Goal: Information Seeking & Learning: Understand process/instructions

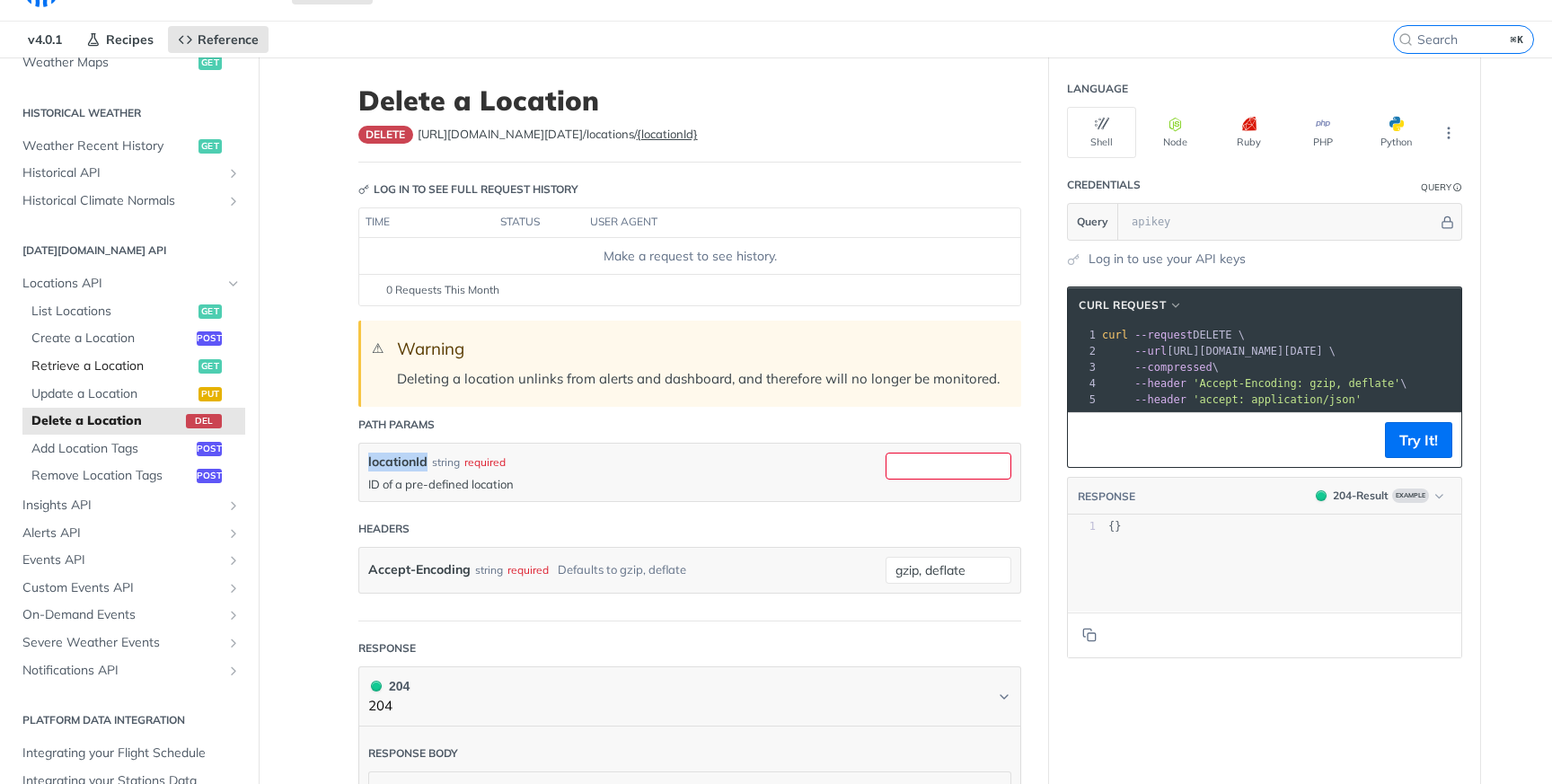
scroll to position [44, 0]
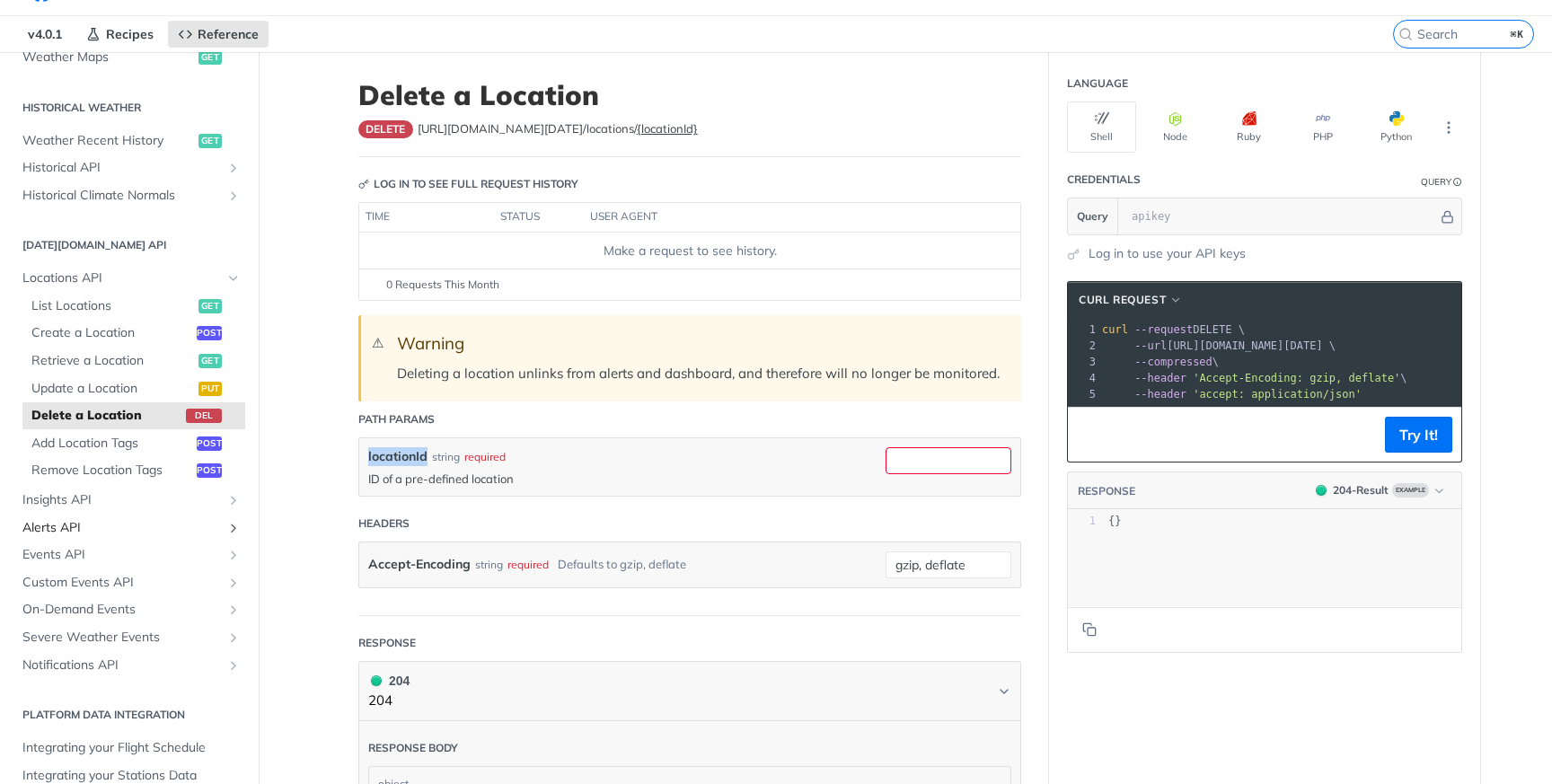
click at [76, 521] on span "Alerts API" at bounding box center [121, 527] width 199 height 18
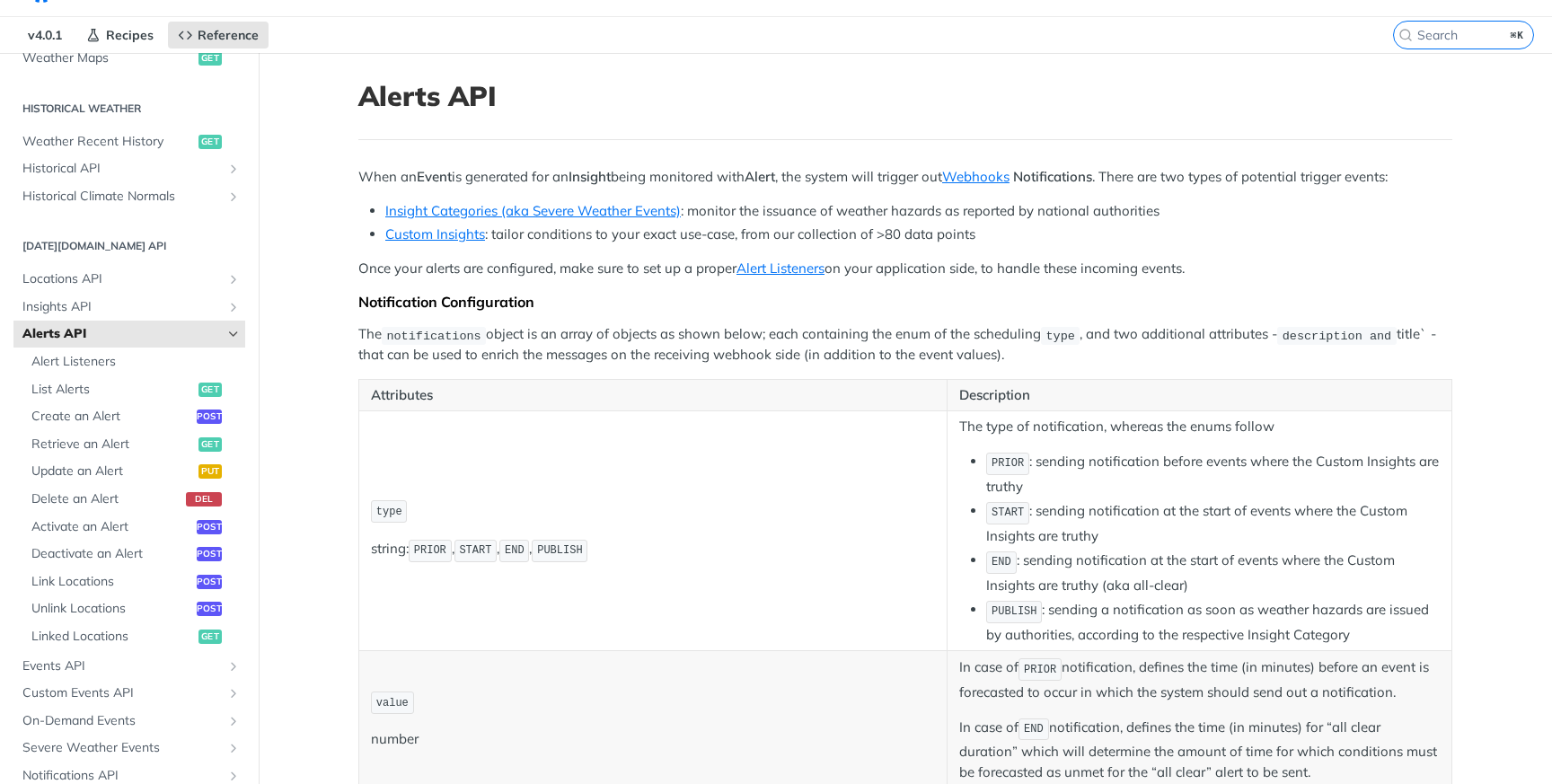
scroll to position [47, 0]
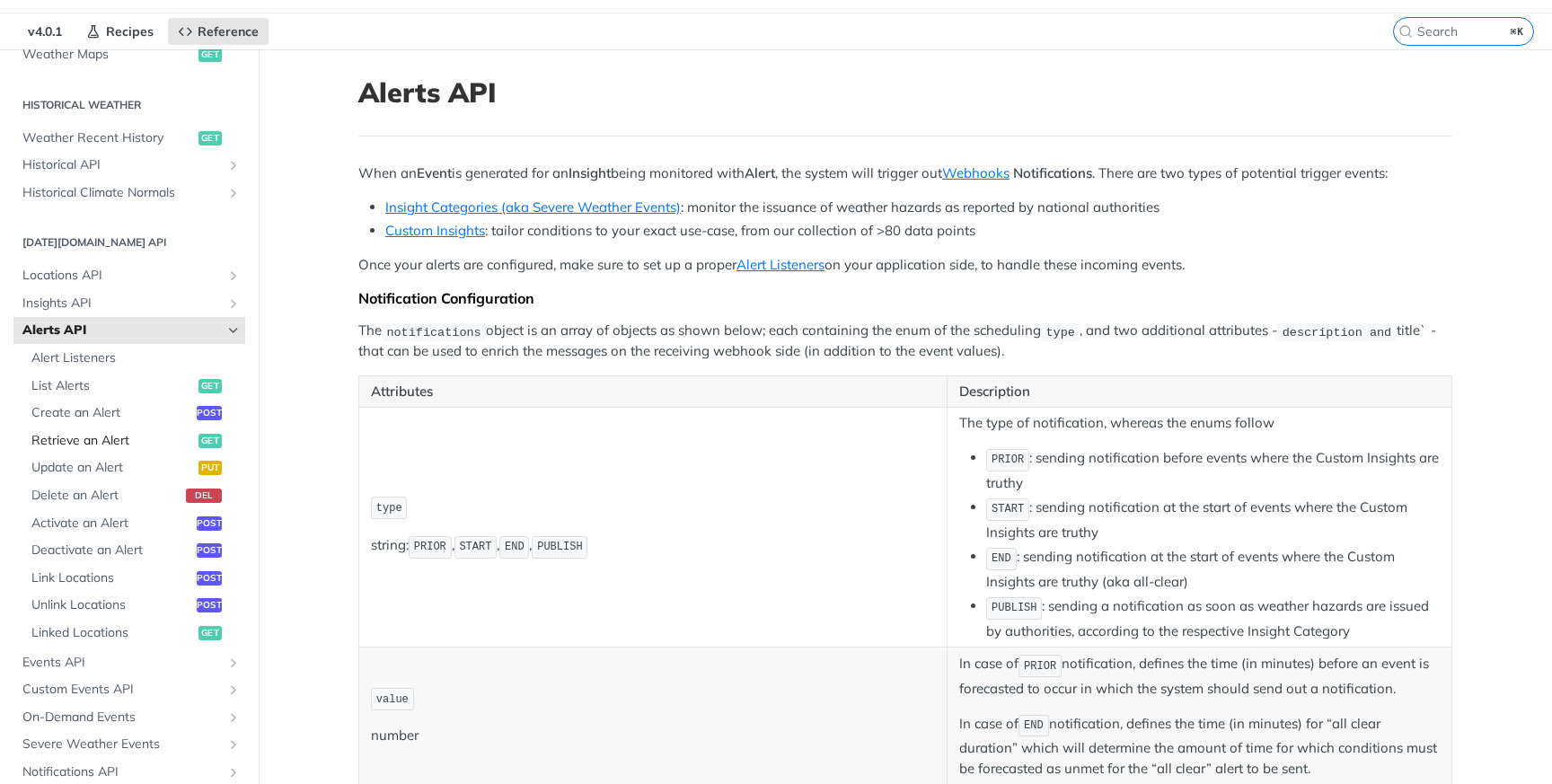
click at [104, 439] on span "Retrieve an Alert" at bounding box center [112, 440] width 162 height 18
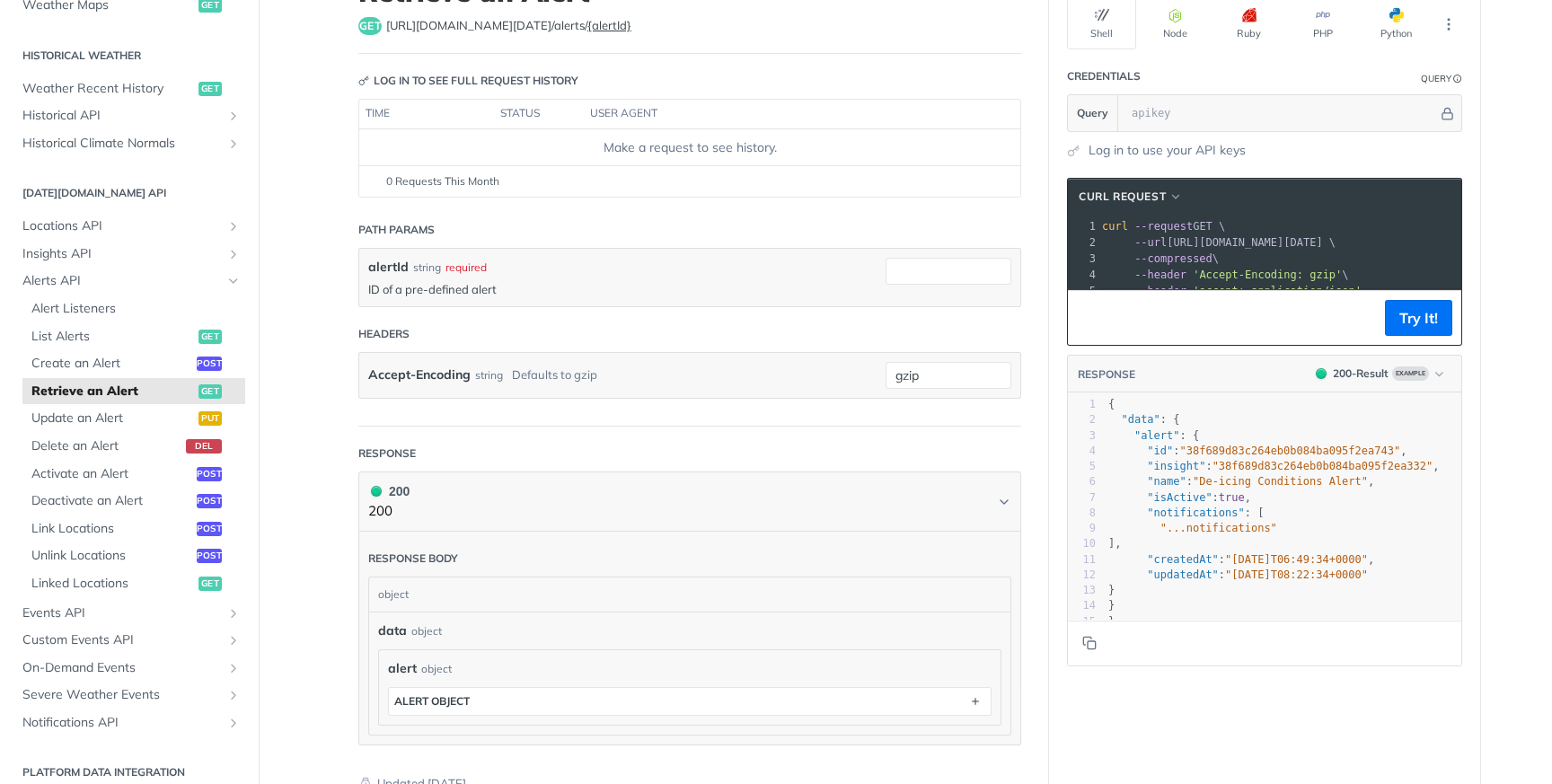
scroll to position [146, 0]
click at [86, 277] on span "Alerts API" at bounding box center [121, 281] width 199 height 18
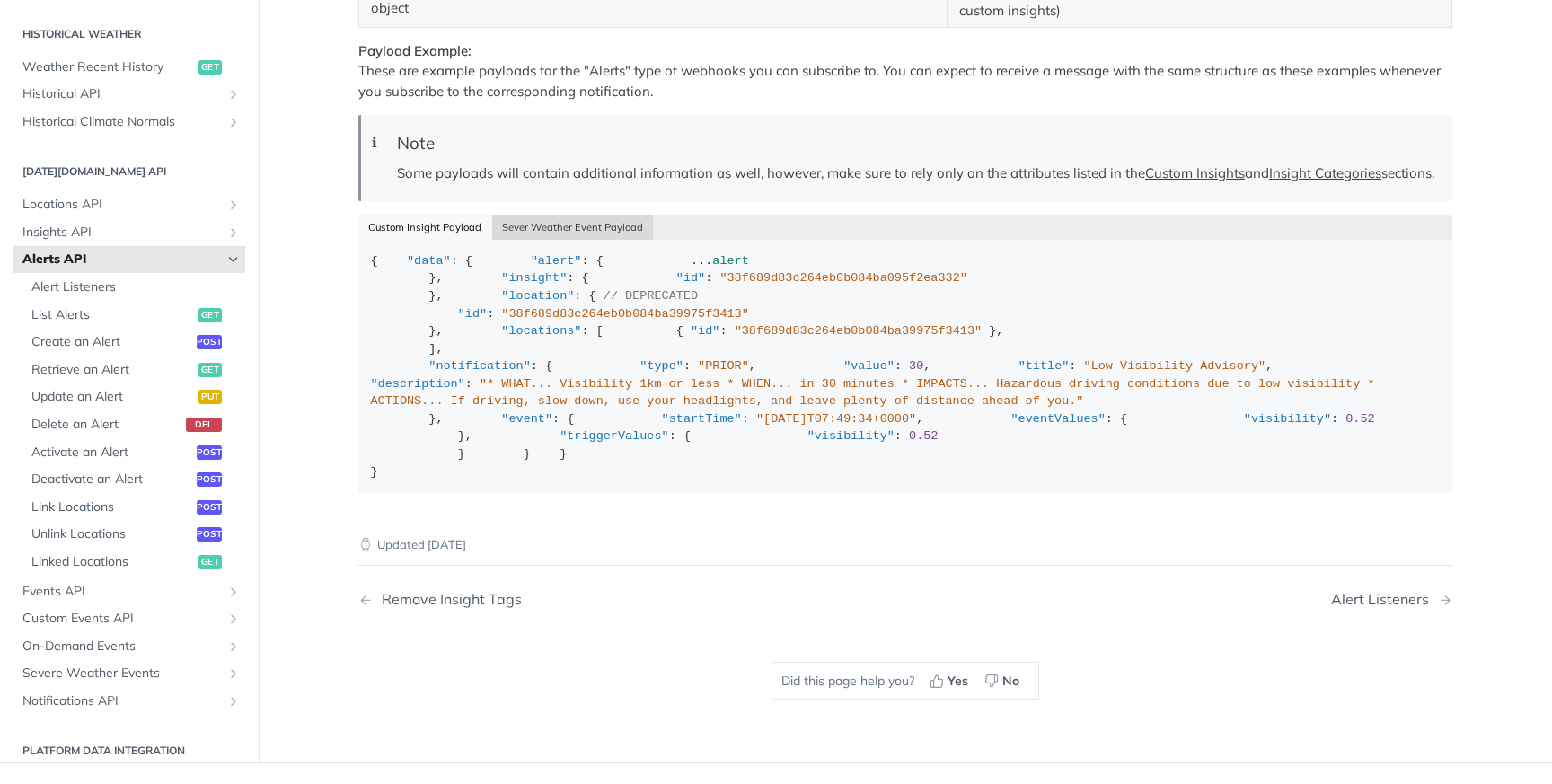
scroll to position [2575, 0]
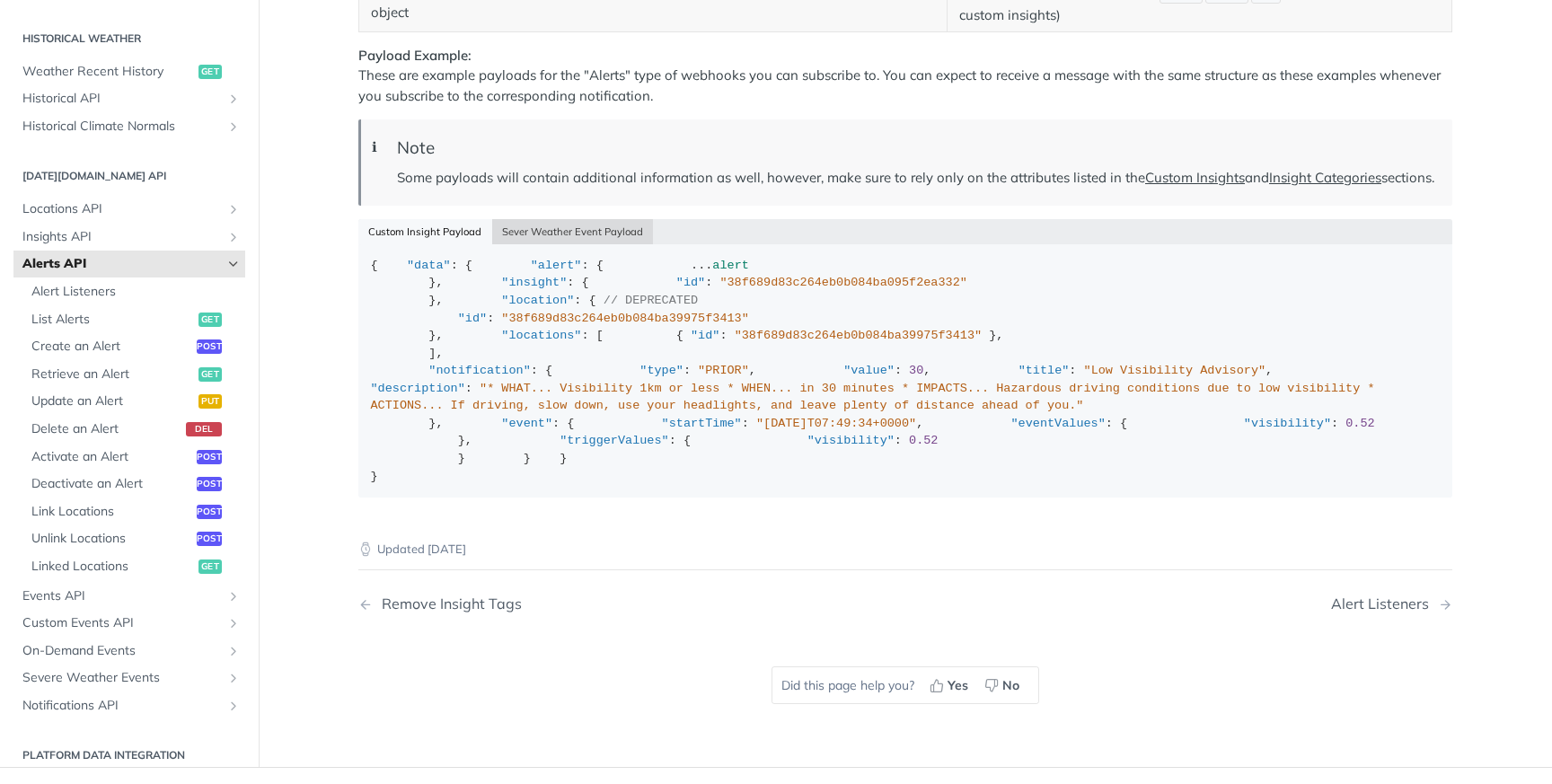
click at [510, 244] on button "Sever Weather Event Payload" at bounding box center [573, 232] width 161 height 25
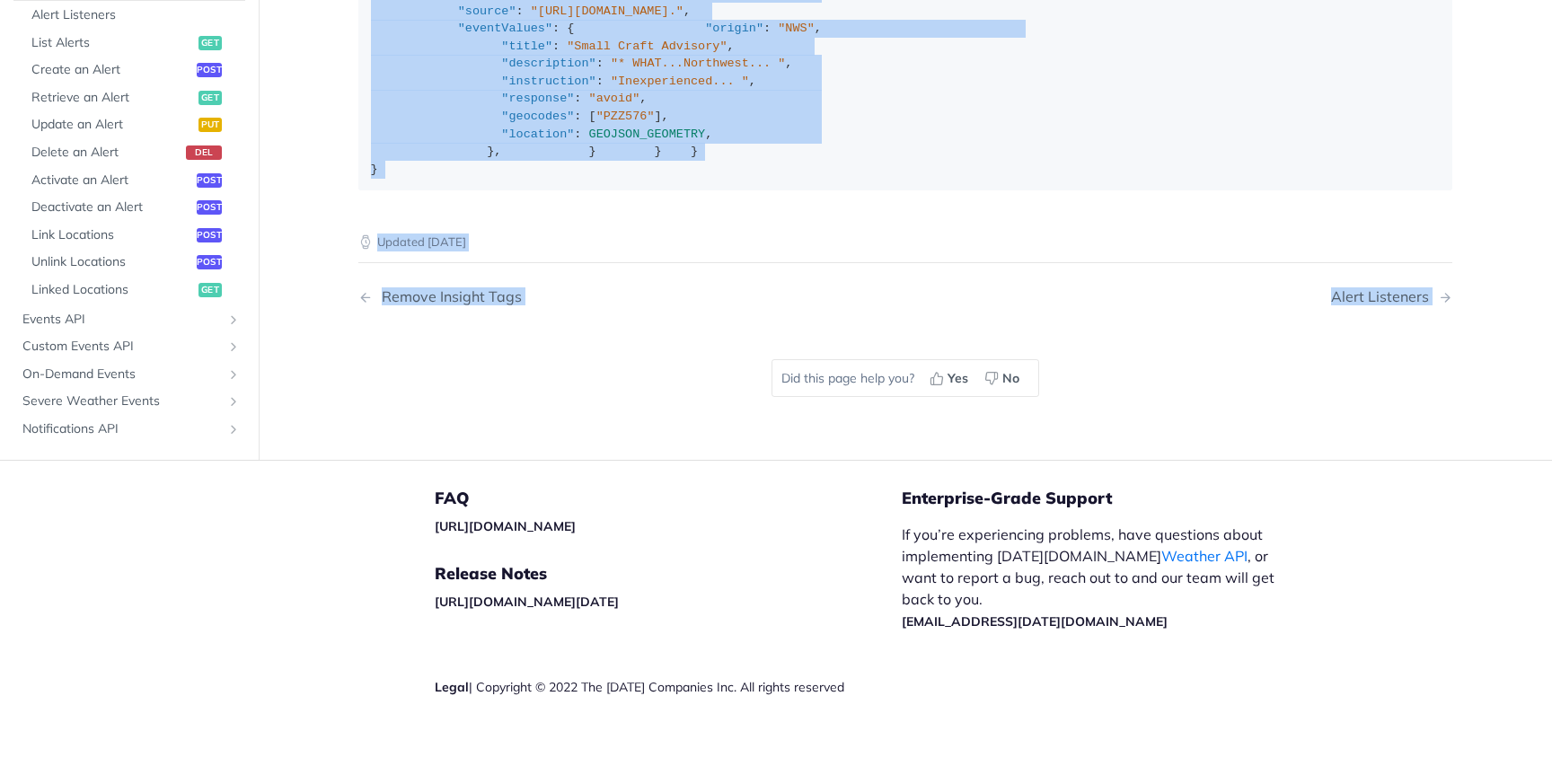
scroll to position [3228, 0]
drag, startPoint x: 365, startPoint y: 253, endPoint x: 551, endPoint y: 435, distance: 260.2
copy div "{ "data" : { "alert" : { ... alert }, "insight" : { "id" : "floods" , }, "locat…"
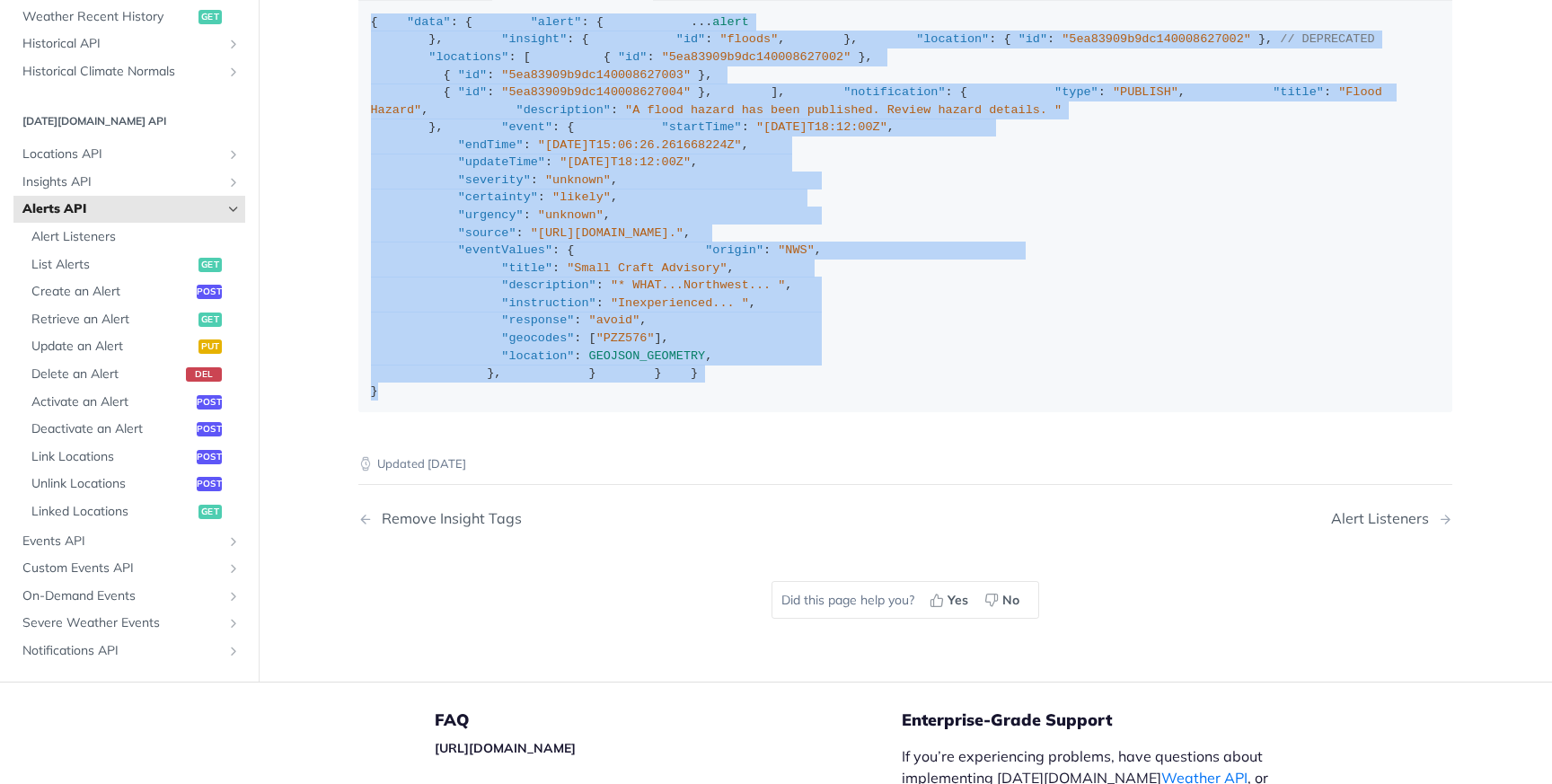
scroll to position [2760, 0]
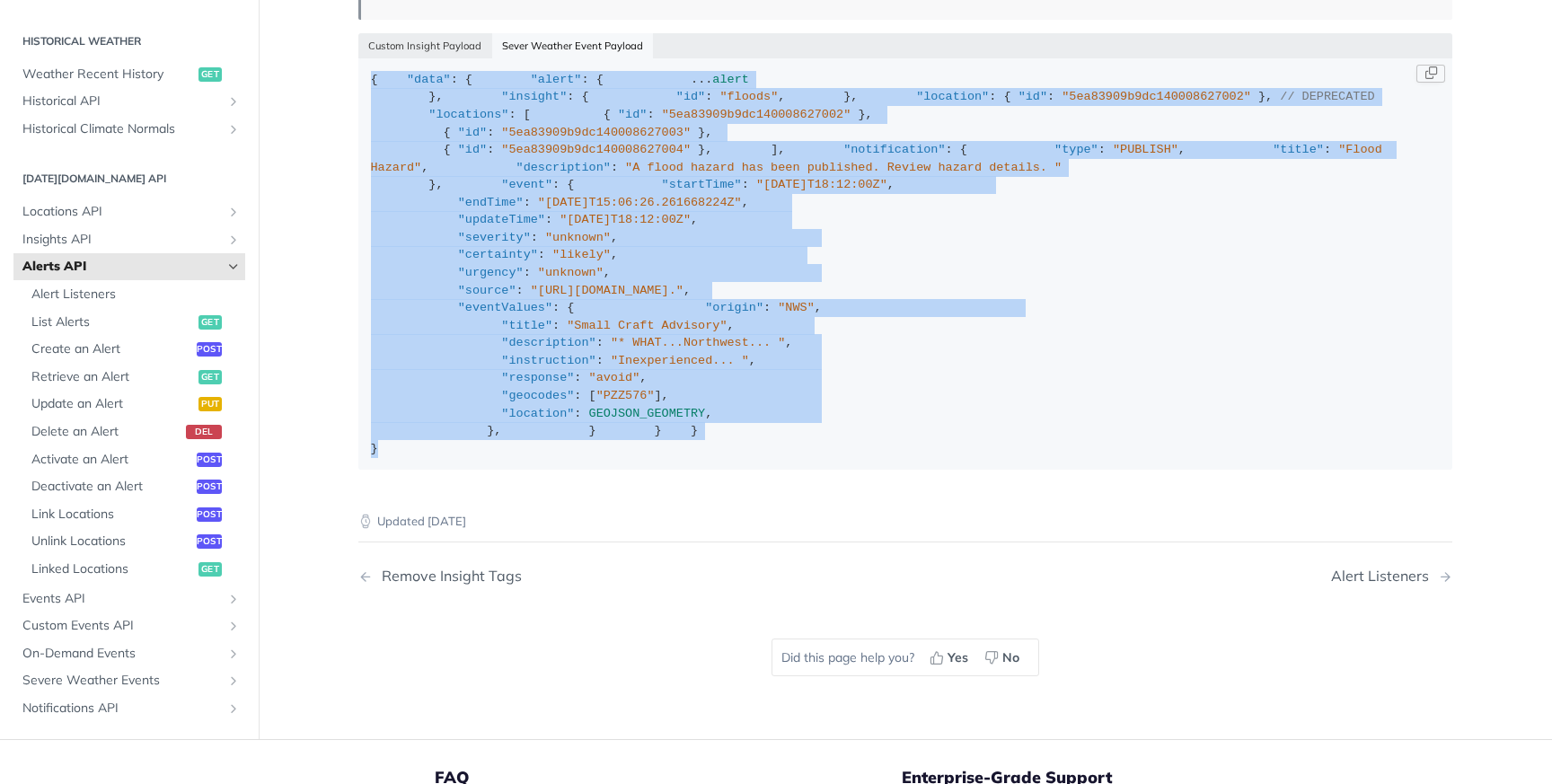
click at [662, 121] on span ""5ea83909b9dc140008627002"" at bounding box center [756, 114] width 189 height 13
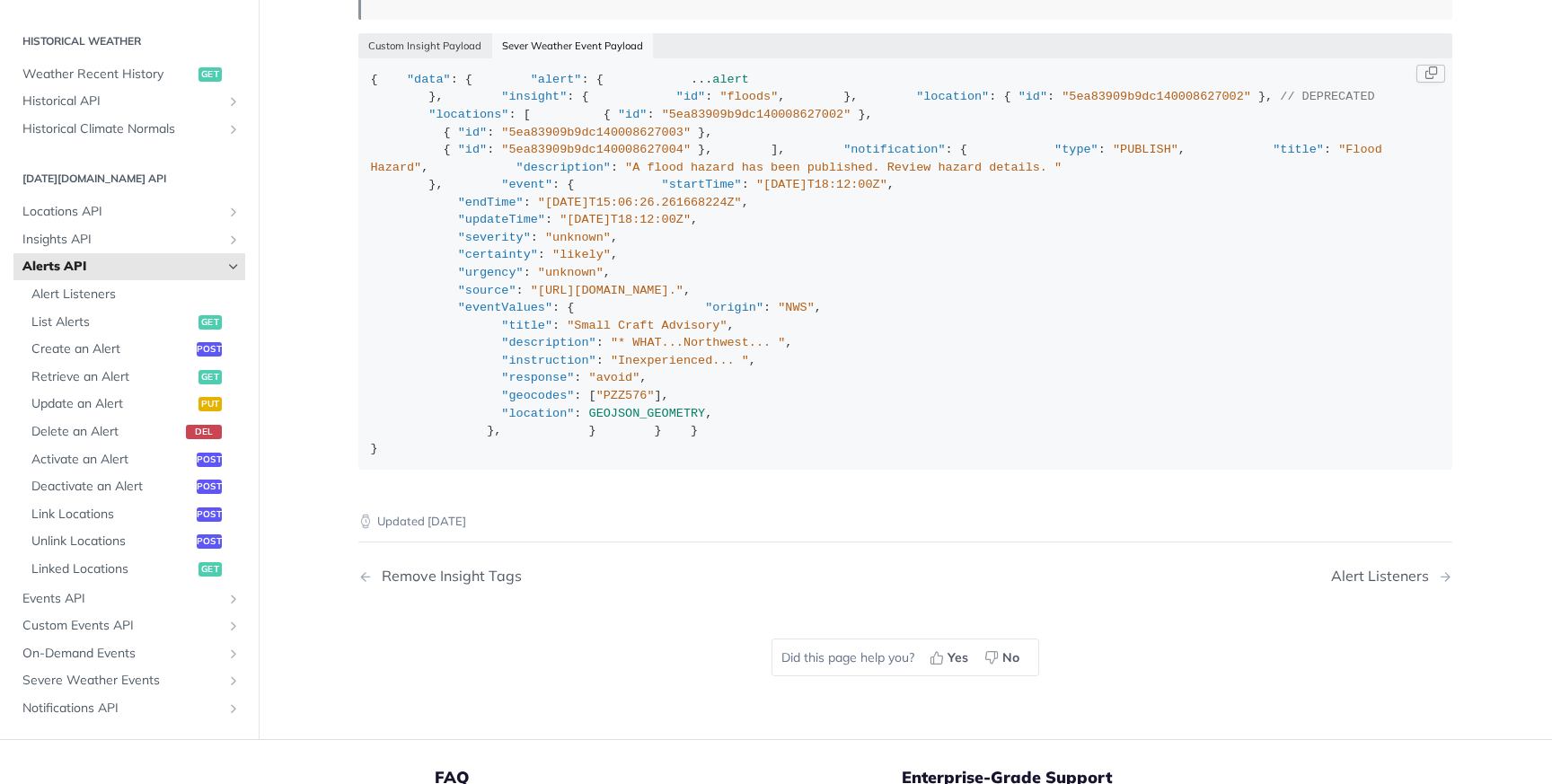
scroll to position [21, 0]
click at [1423, 83] on button "Copy Code" at bounding box center [1431, 73] width 29 height 18
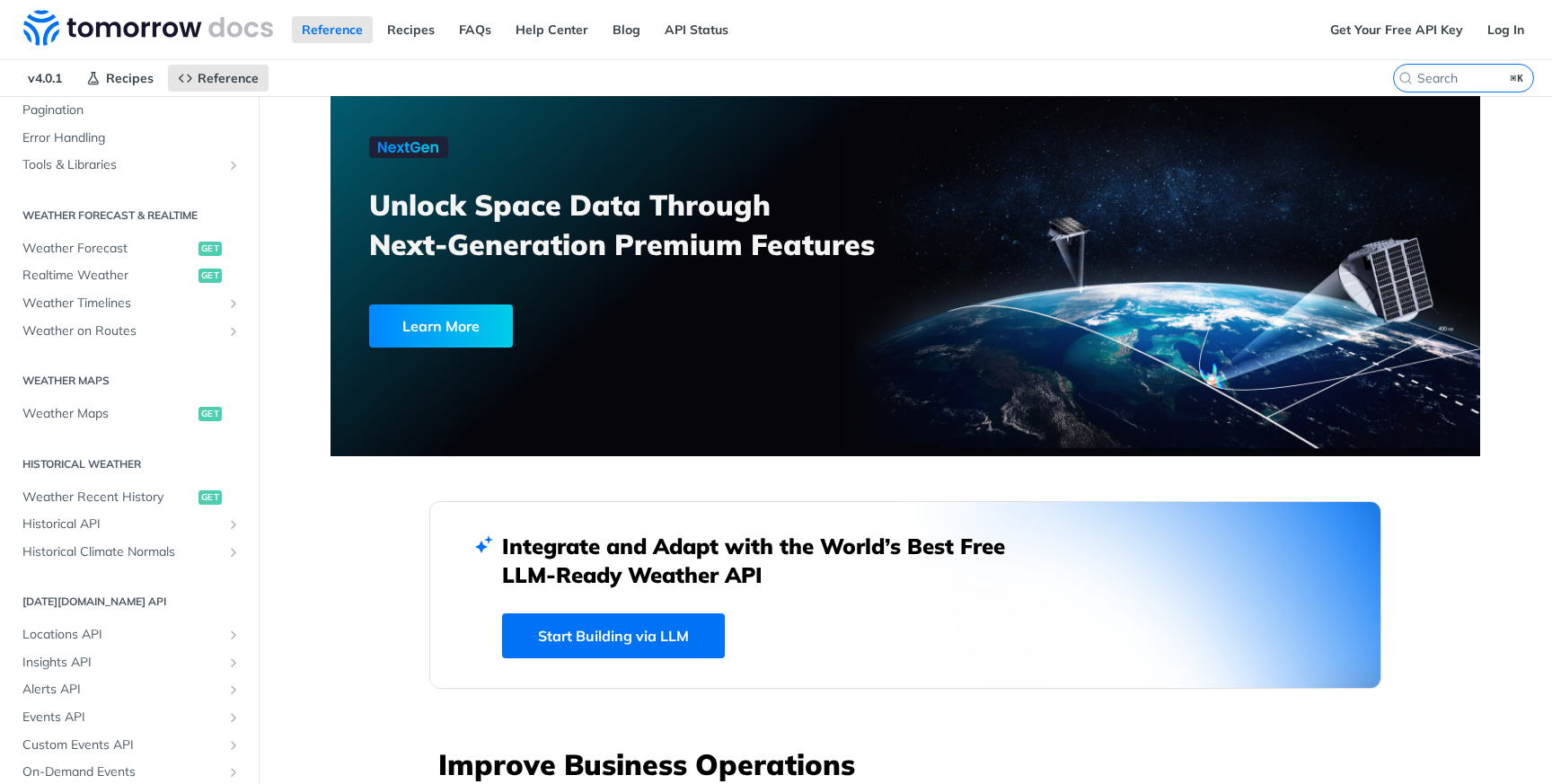
scroll to position [340, 0]
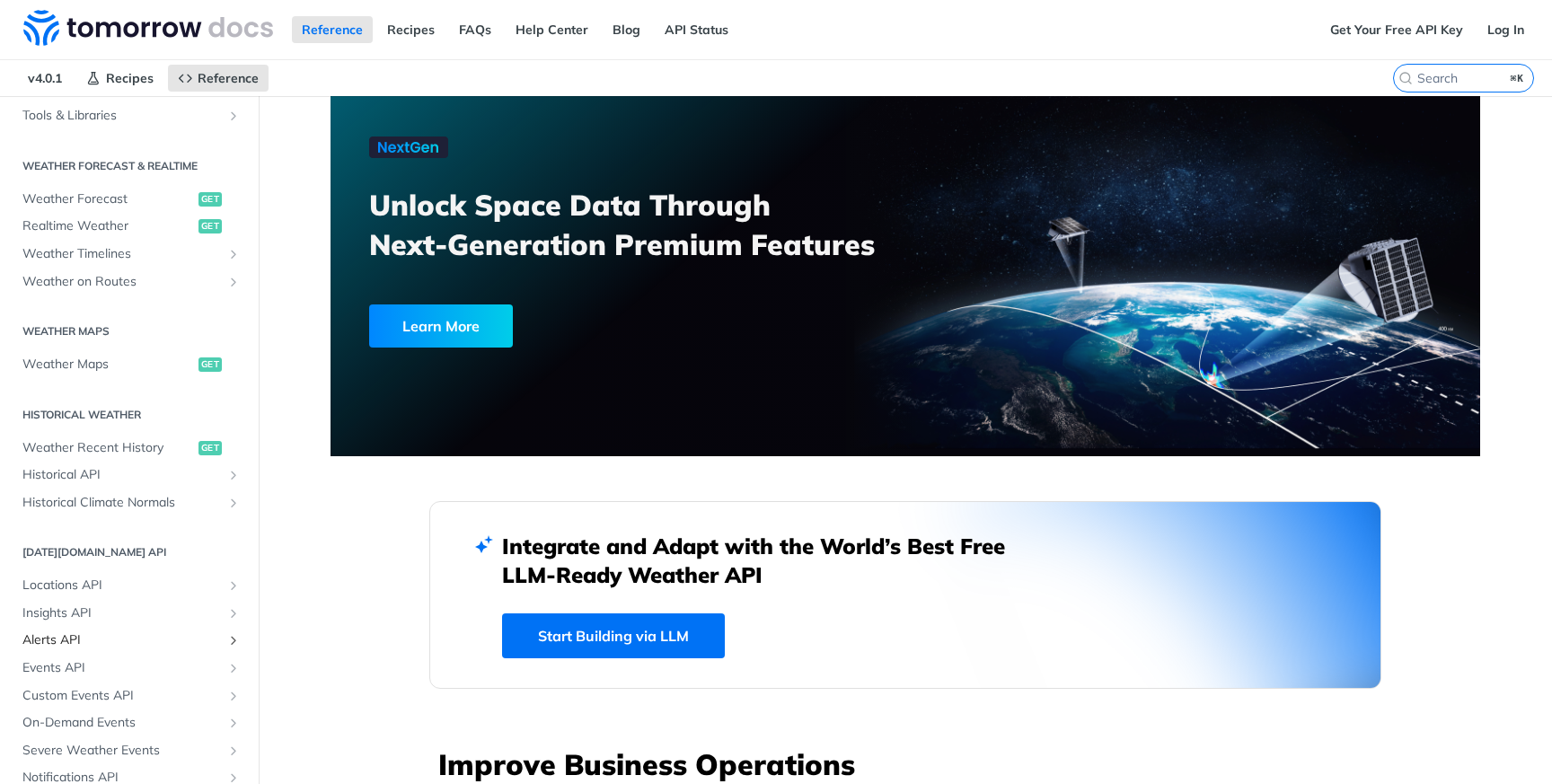
click at [56, 637] on span "Alerts API" at bounding box center [121, 640] width 199 height 18
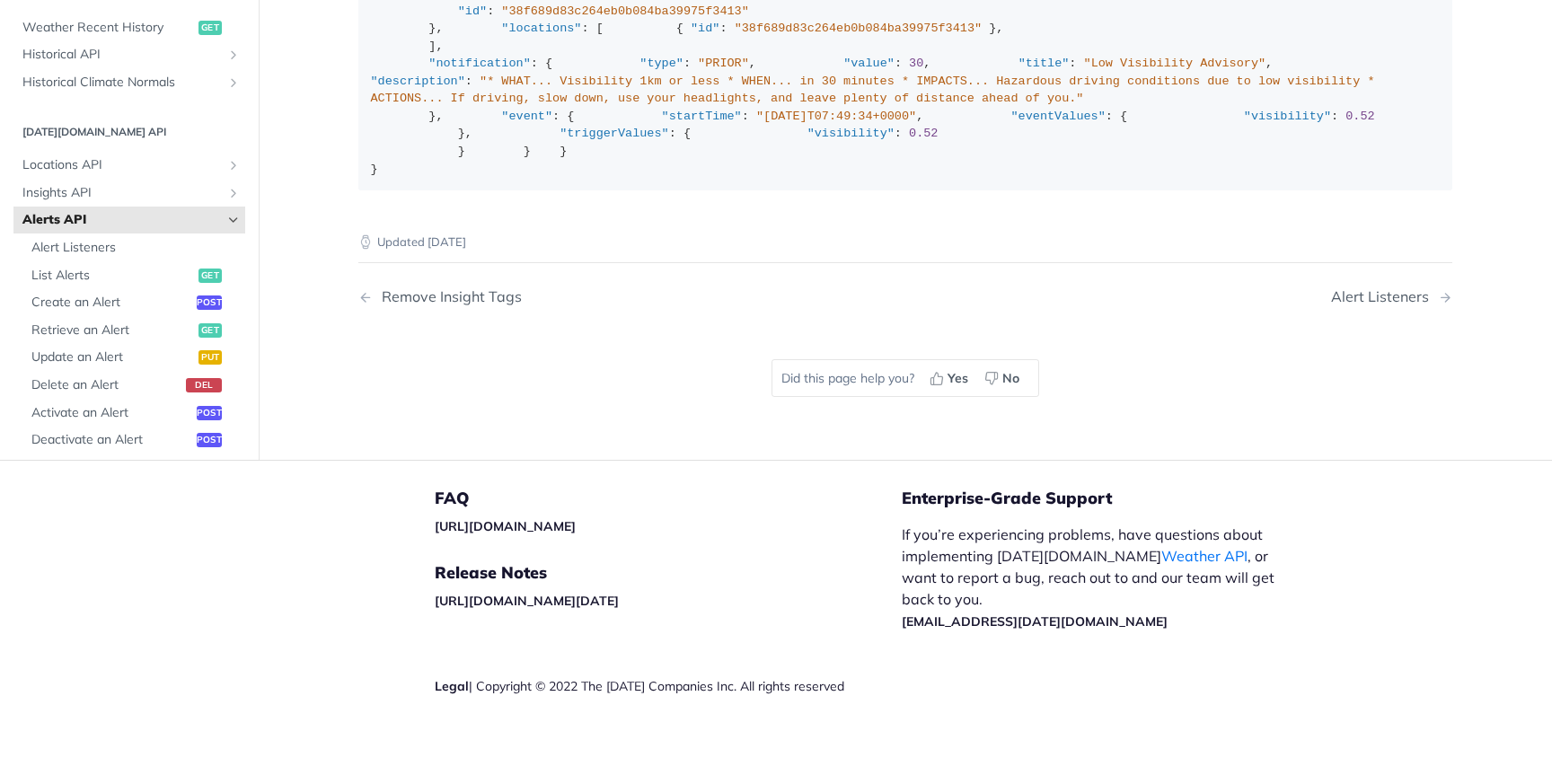
scroll to position [2883, 0]
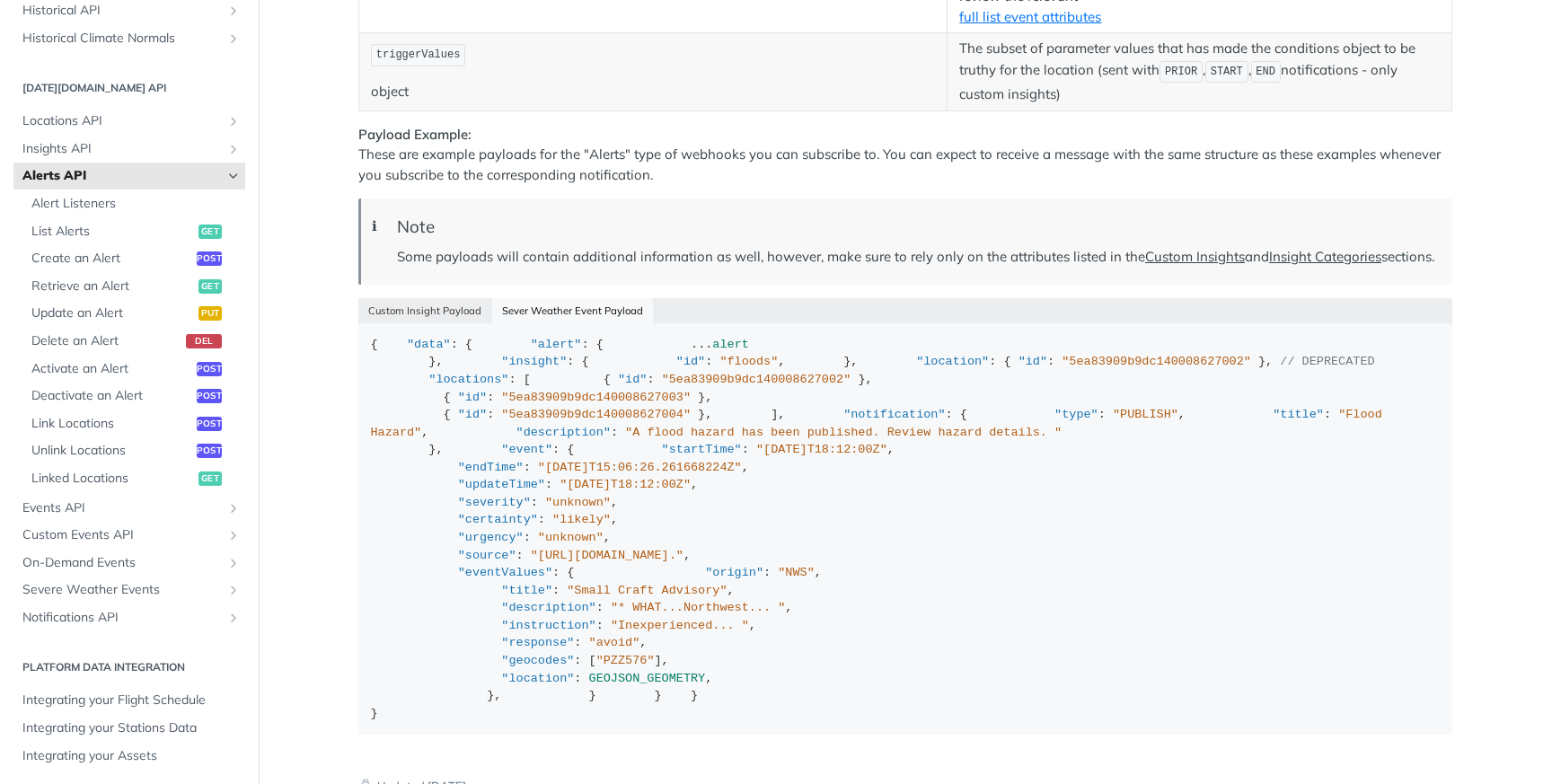
scroll to position [713, 0]
click at [93, 275] on span "Retrieve an Alert" at bounding box center [112, 282] width 162 height 18
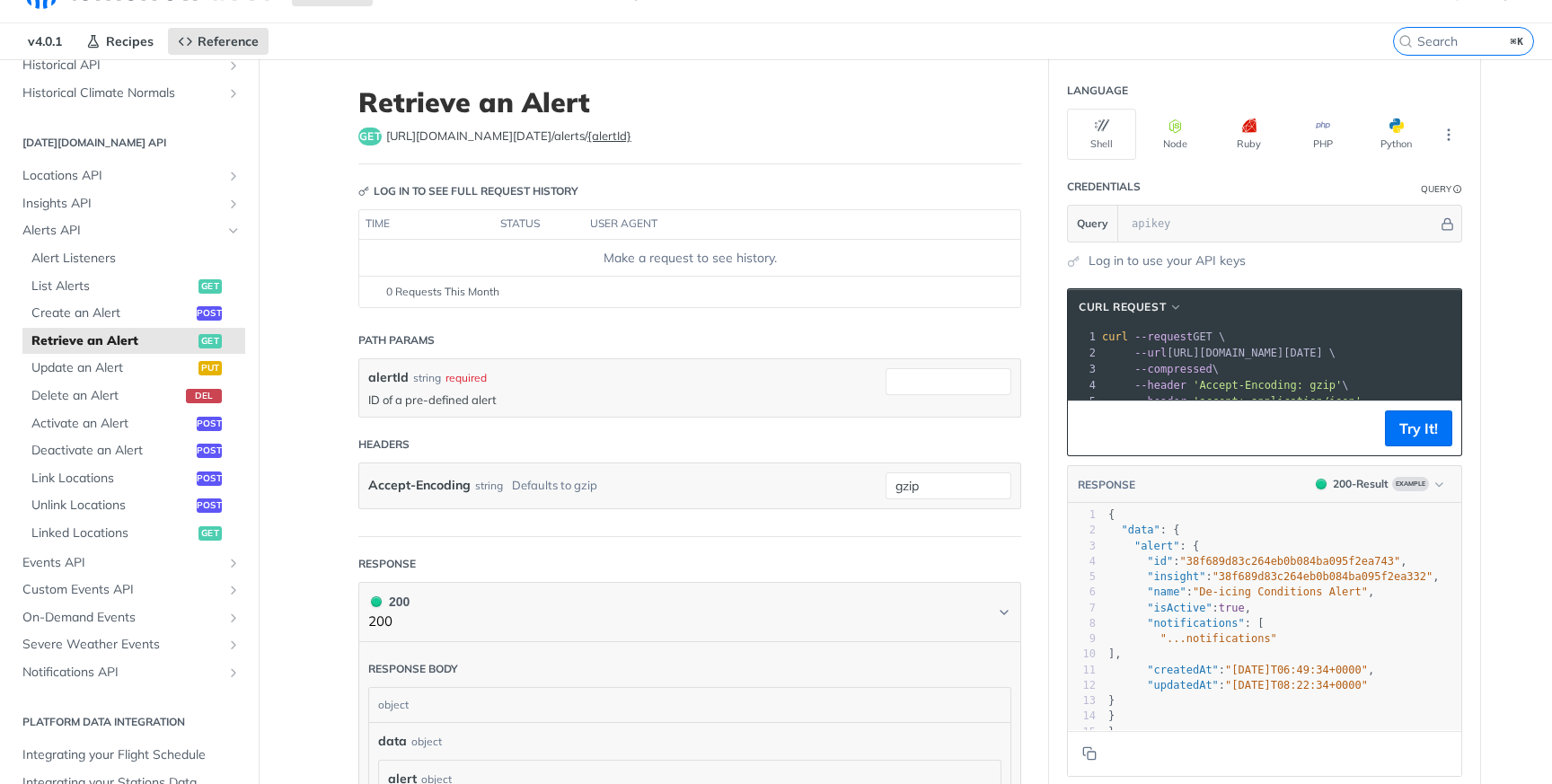
scroll to position [44, 0]
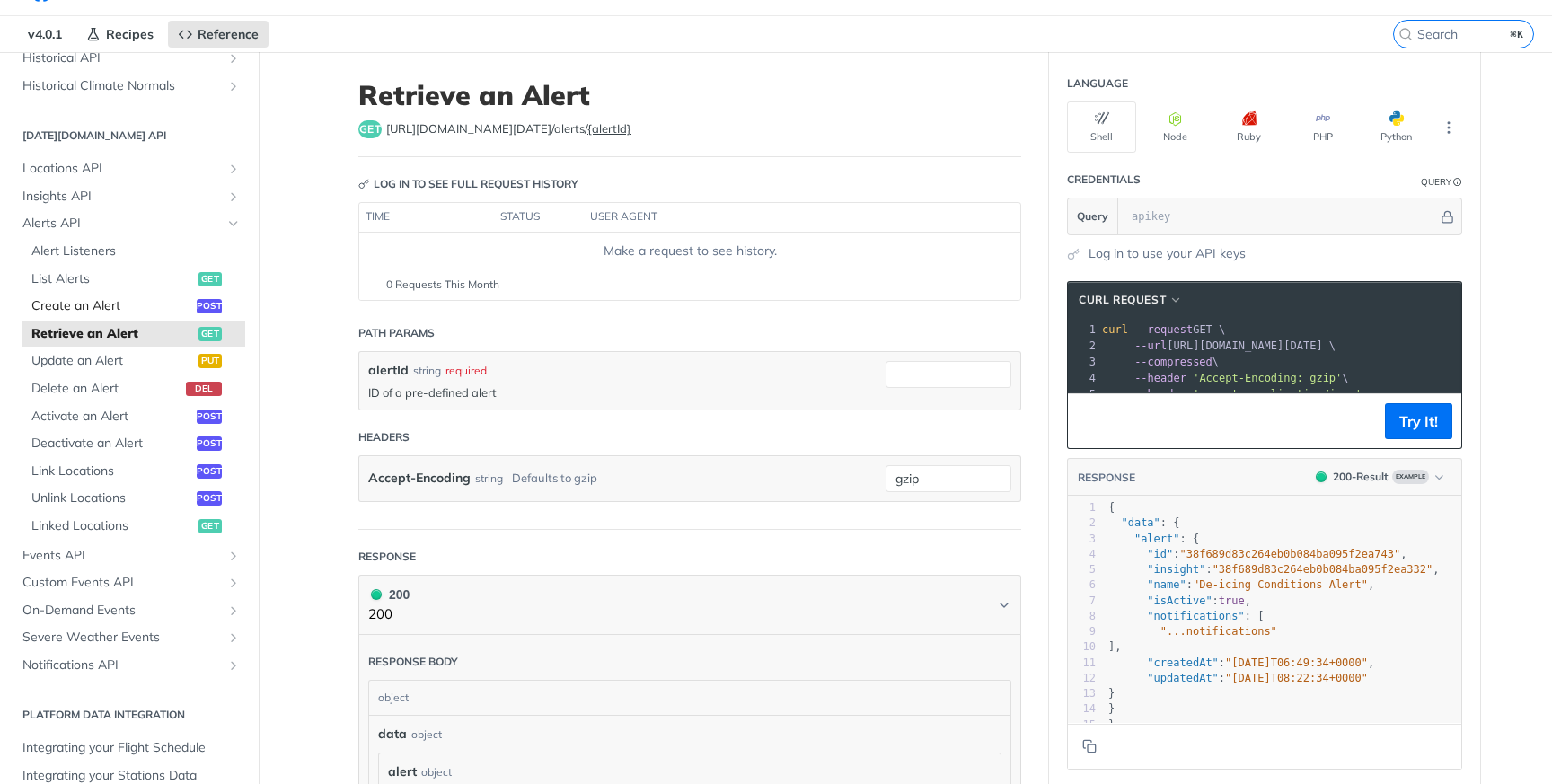
click at [78, 297] on span "Create an Alert" at bounding box center [111, 306] width 160 height 18
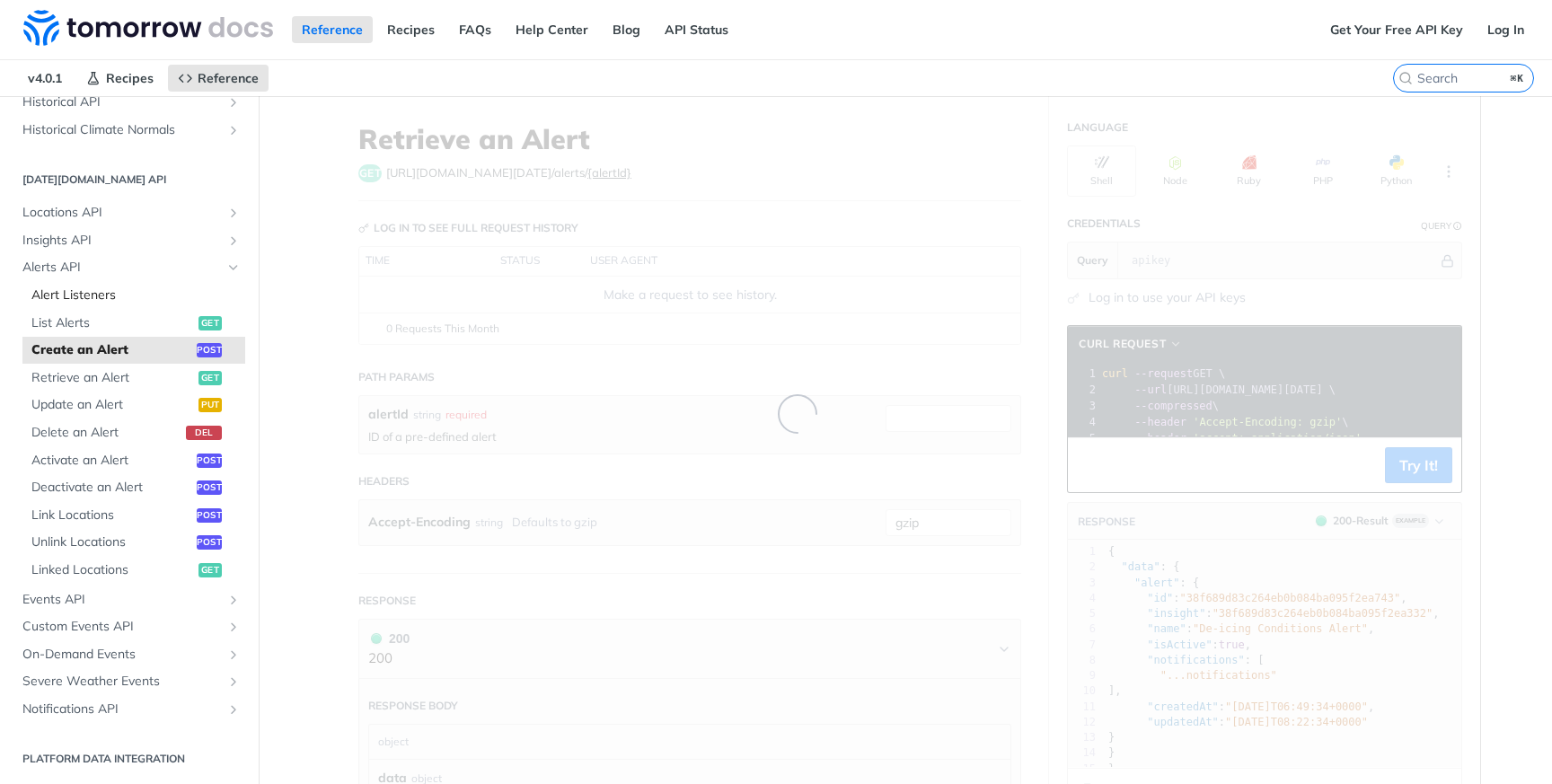
select select "true"
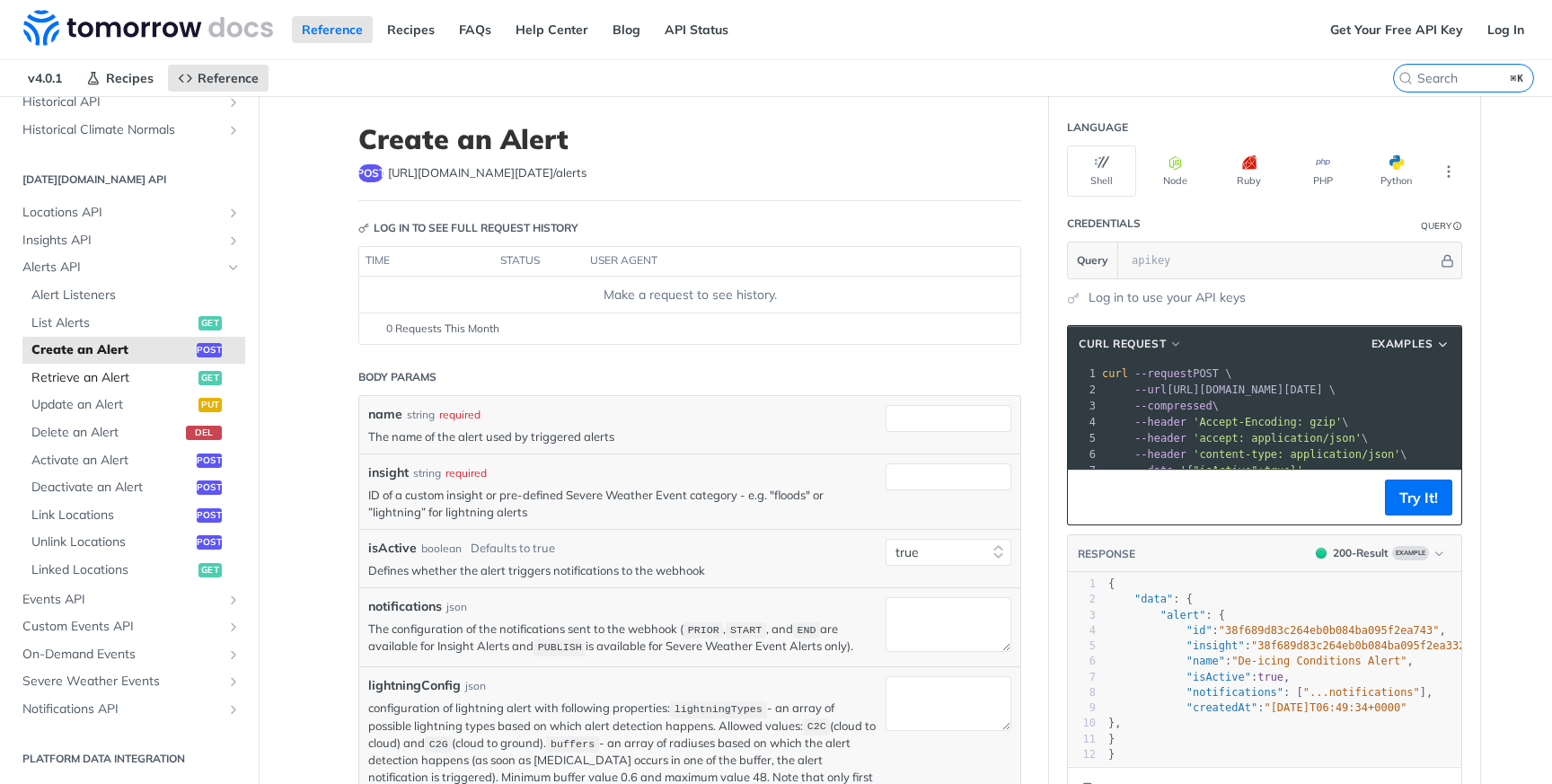
click at [94, 377] on span "Retrieve an Alert" at bounding box center [112, 378] width 162 height 18
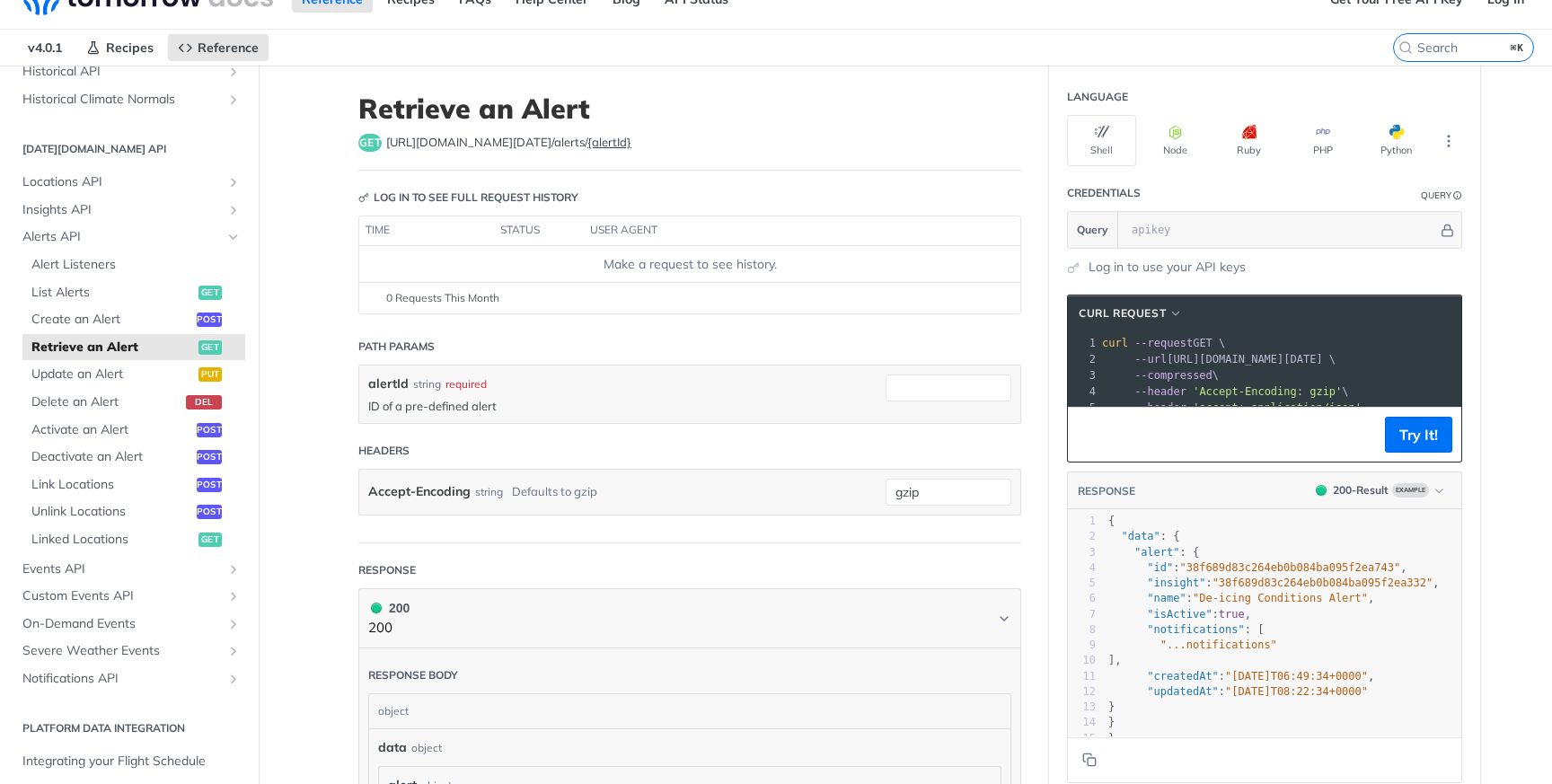
scroll to position [35, 0]
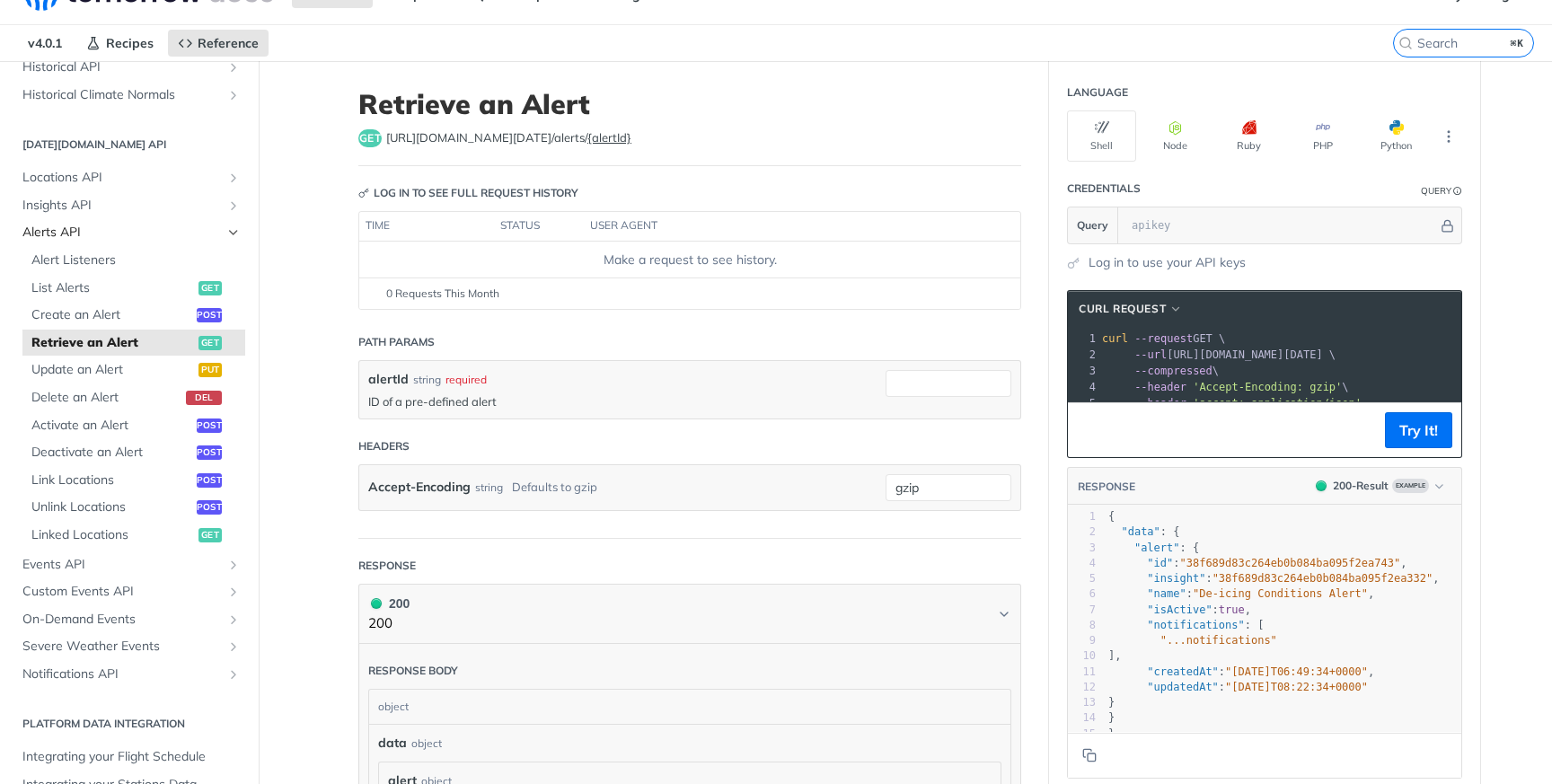
click at [118, 230] on span "Alerts API" at bounding box center [121, 233] width 199 height 18
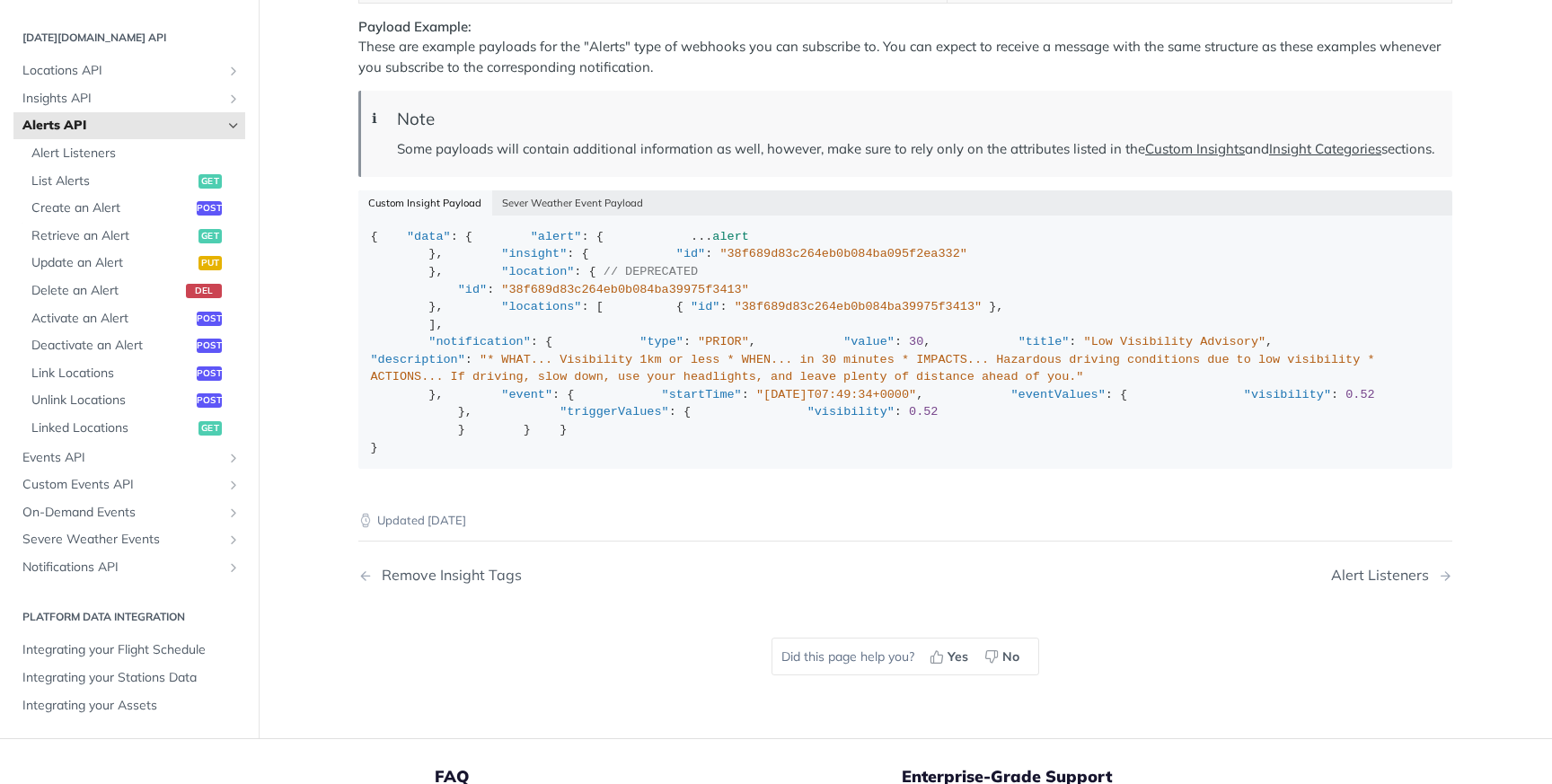
scroll to position [2785, 0]
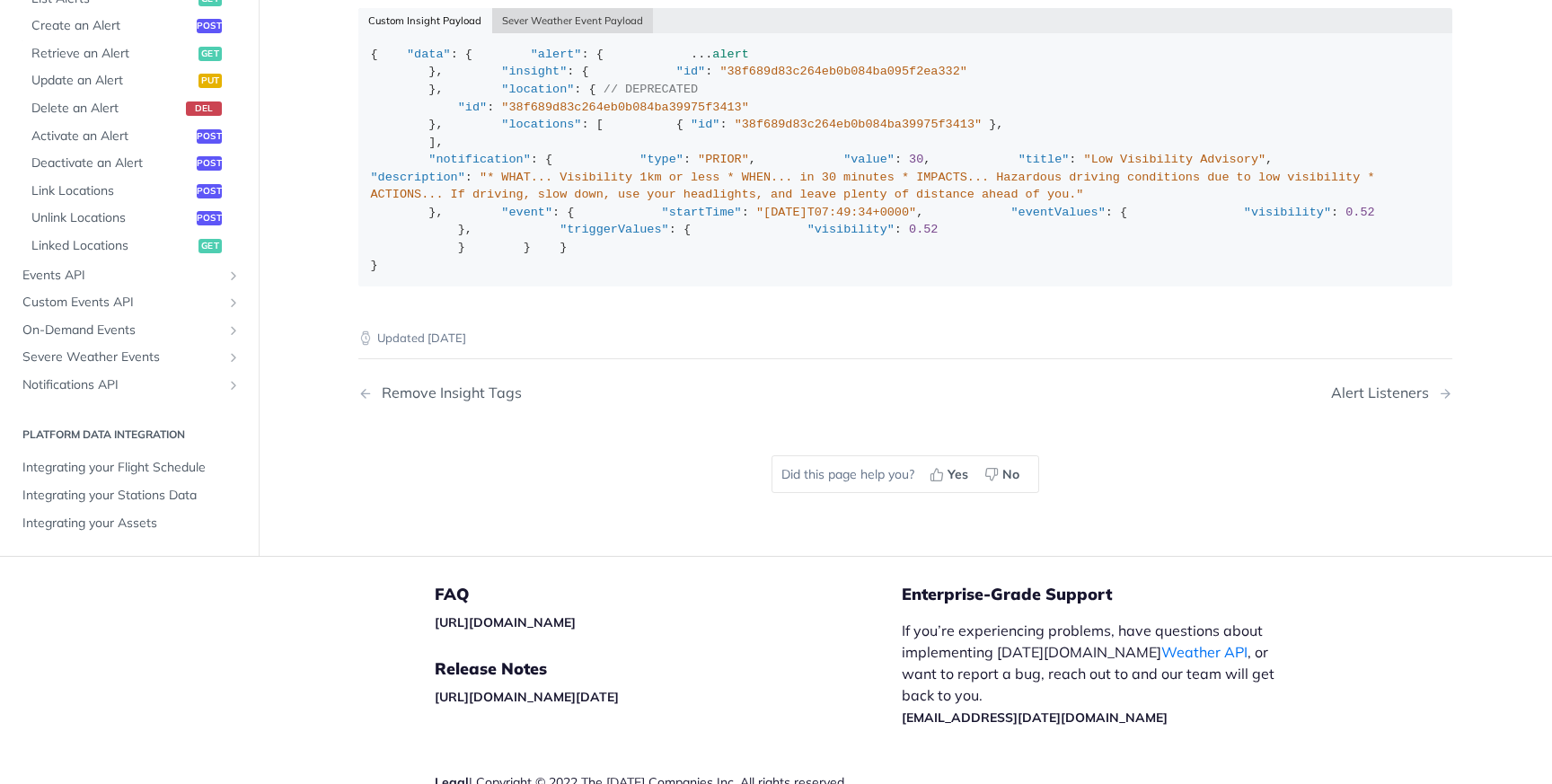
click at [567, 34] on button "Sever Weather Event Payload" at bounding box center [573, 20] width 161 height 25
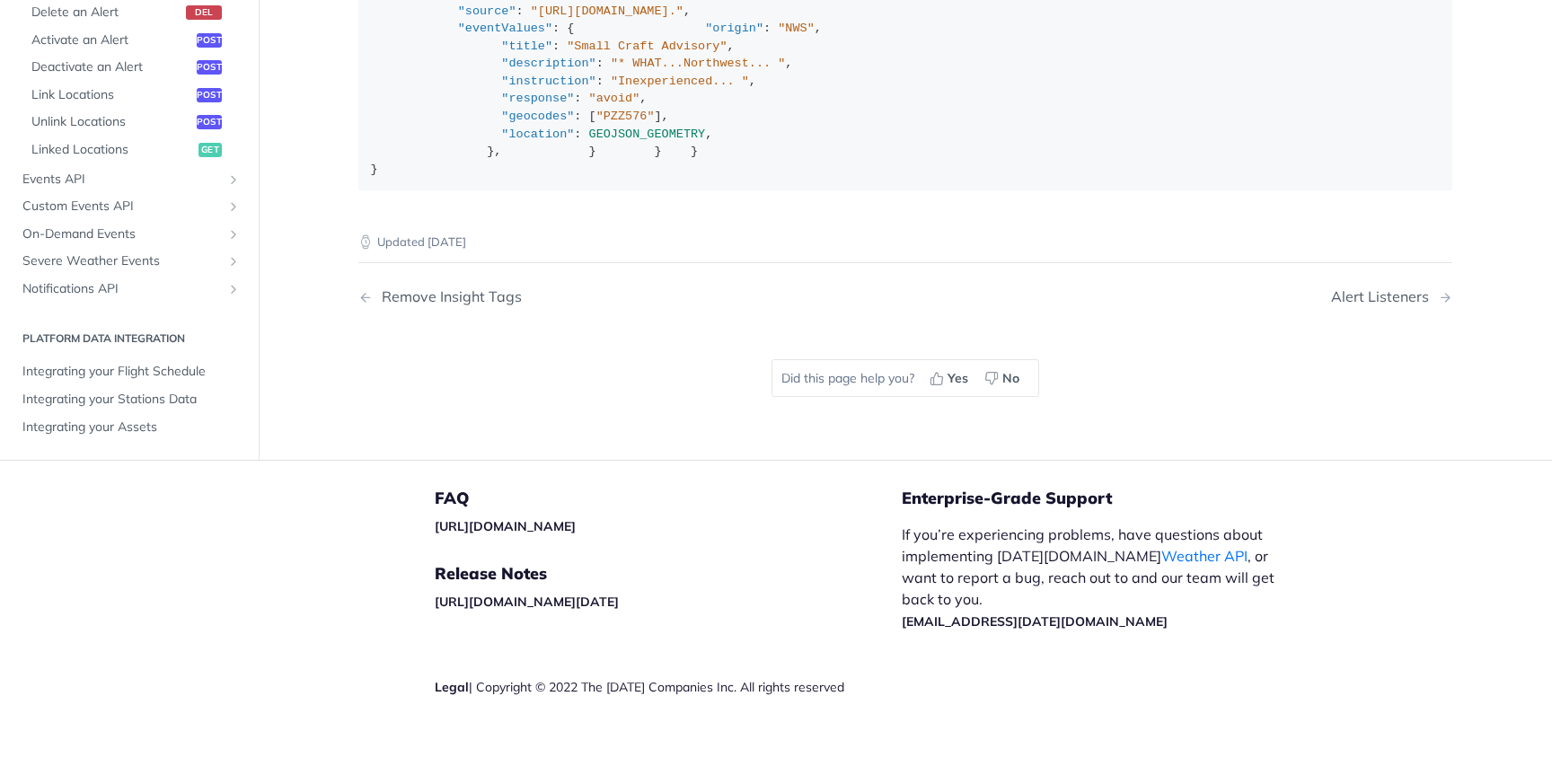
scroll to position [20, 0]
